Goal: Obtain resource: Download file/media

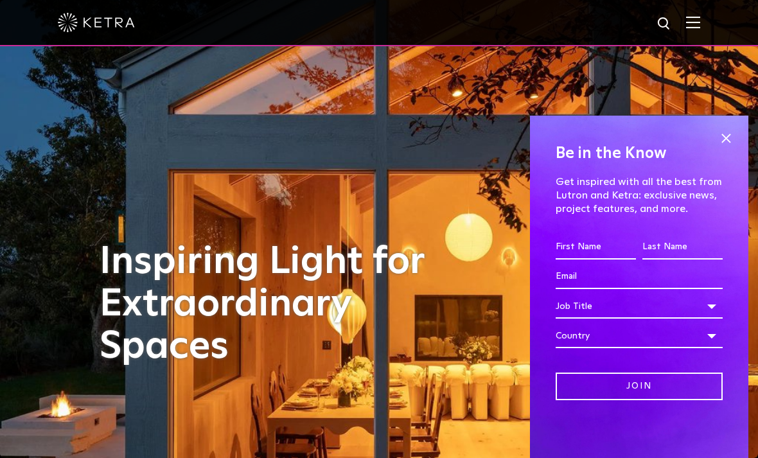
click at [687, 21] on img at bounding box center [693, 22] width 14 height 12
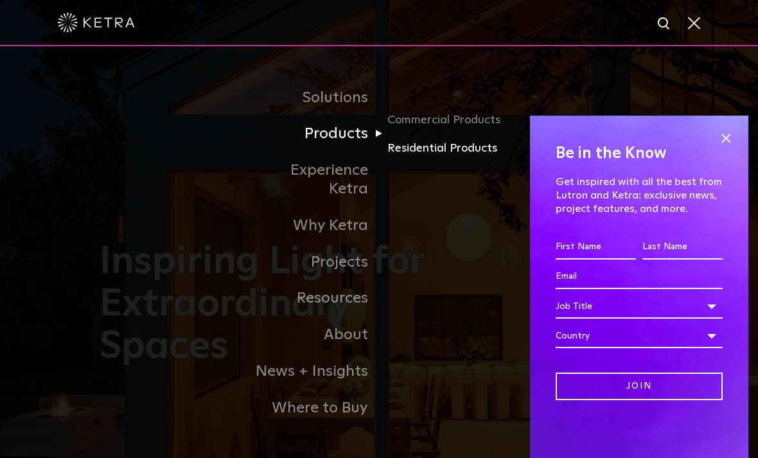
click at [458, 157] on link "Residential Products" at bounding box center [448, 148] width 123 height 19
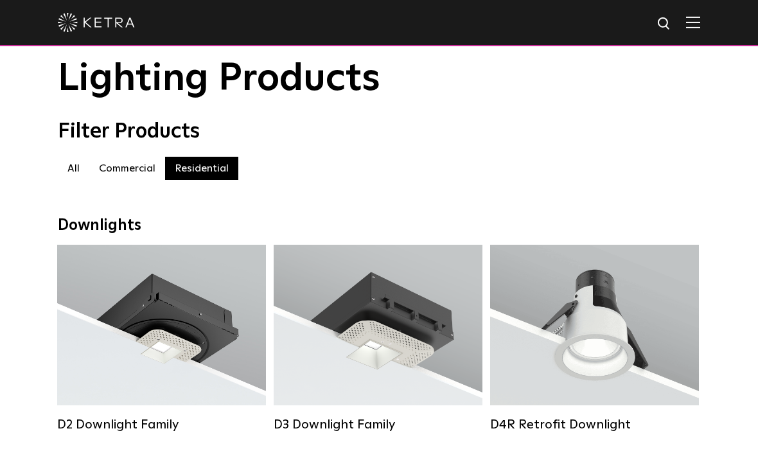
scroll to position [38, 0]
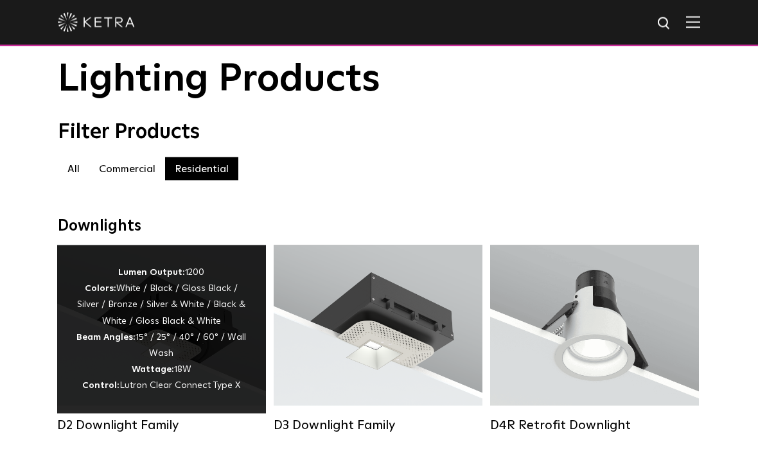
click at [96, 351] on div "Lumen Output: 1200 Colors: White / Black / Gloss Black / Silver / Bronze / Silv…" at bounding box center [161, 330] width 170 height 130
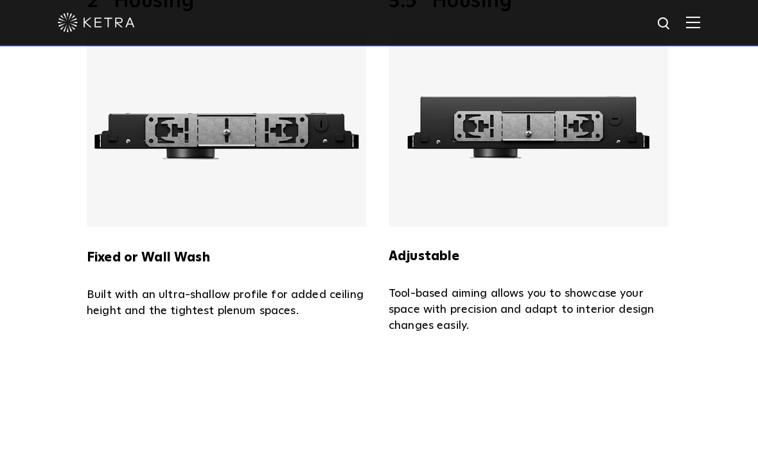
scroll to position [2469, 0]
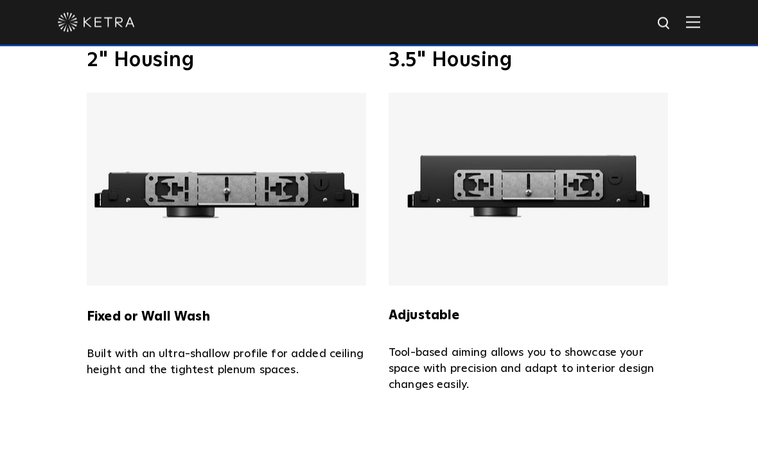
click at [636, 253] on img at bounding box center [528, 189] width 279 height 193
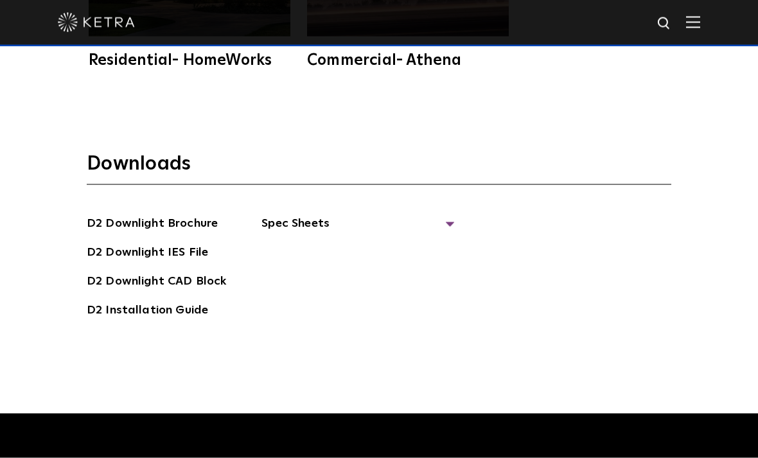
scroll to position [3356, 0]
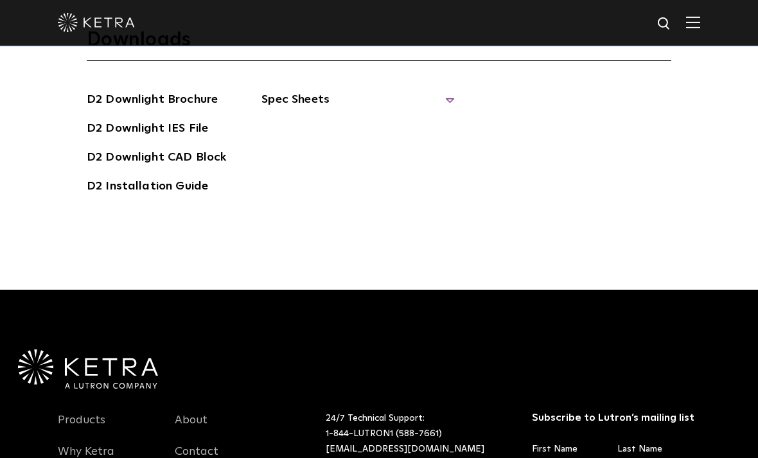
click at [447, 119] on span "Spec Sheets" at bounding box center [357, 105] width 193 height 28
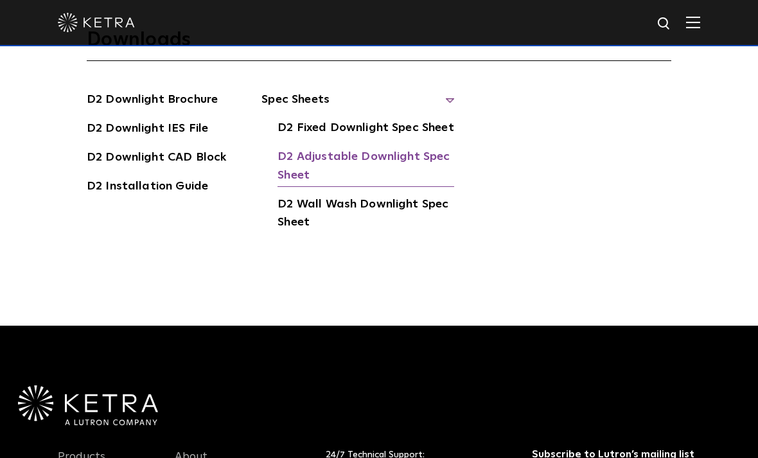
click at [304, 187] on link "D2 Adjustable Downlight Spec Sheet" at bounding box center [365, 167] width 177 height 39
